Goal: Find specific page/section

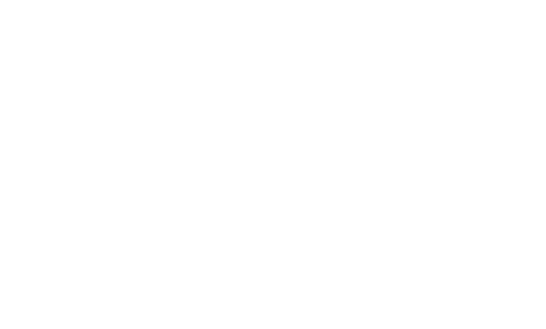
select select "Song"
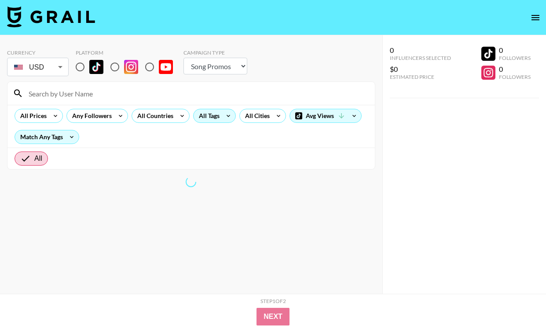
click at [214, 114] on div "All Tags" at bounding box center [208, 115] width 28 height 13
click at [228, 115] on div at bounding box center [273, 164] width 546 height 329
click at [228, 118] on div at bounding box center [273, 164] width 546 height 329
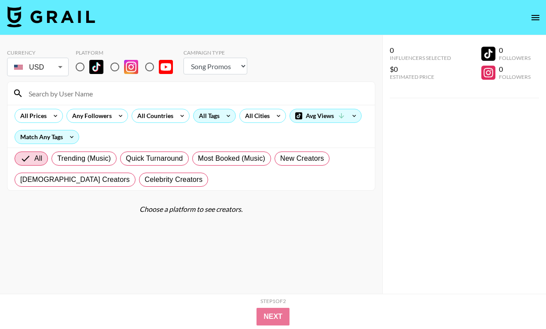
click at [209, 116] on div "All Tags" at bounding box center [208, 115] width 28 height 13
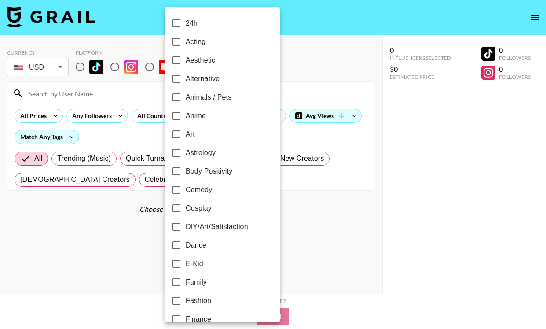
click at [303, 92] on div at bounding box center [273, 164] width 546 height 329
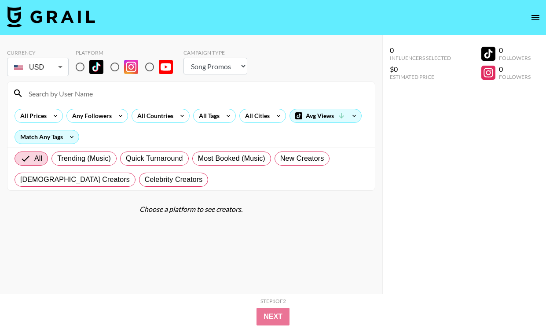
click at [302, 92] on input at bounding box center [196, 93] width 347 height 14
click at [83, 70] on input "radio" at bounding box center [80, 67] width 18 height 18
radio input "true"
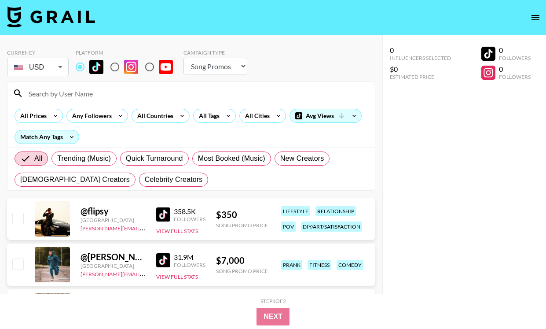
click at [84, 84] on div at bounding box center [191, 93] width 368 height 23
click at [86, 85] on div at bounding box center [191, 93] width 368 height 23
click at [89, 98] on input at bounding box center [196, 93] width 347 height 14
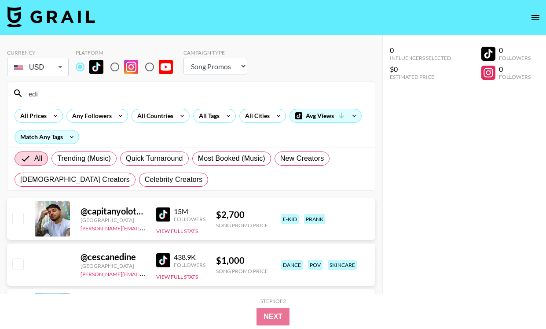
type input "edit"
